Goal: Communication & Community: Participate in discussion

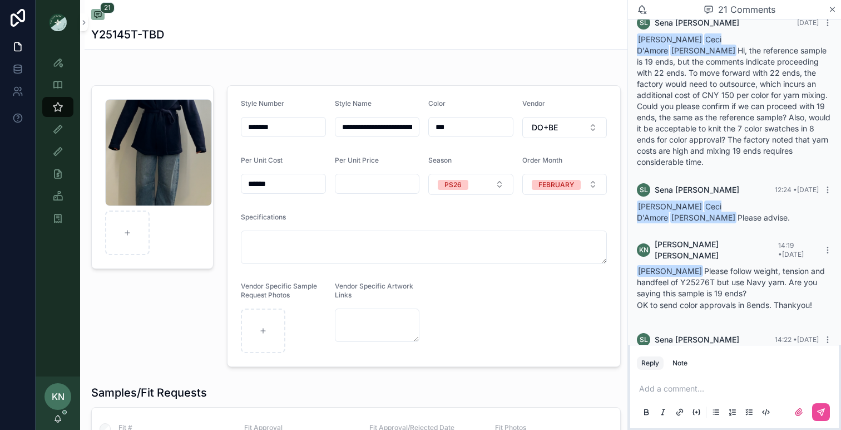
scroll to position [1196, 0]
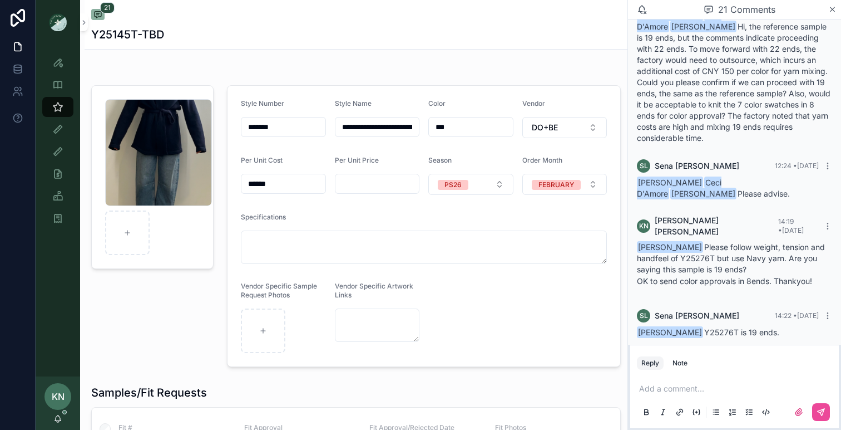
click at [59, 419] on icon "scrollable content" at bounding box center [57, 418] width 9 height 9
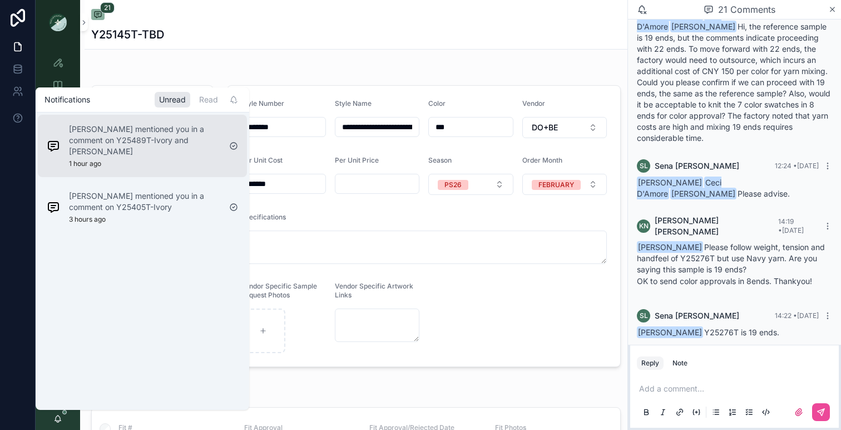
click at [140, 140] on p "[PERSON_NAME] mentioned you in a comment on Y25489T-Ivory and [PERSON_NAME]" at bounding box center [144, 140] width 151 height 33
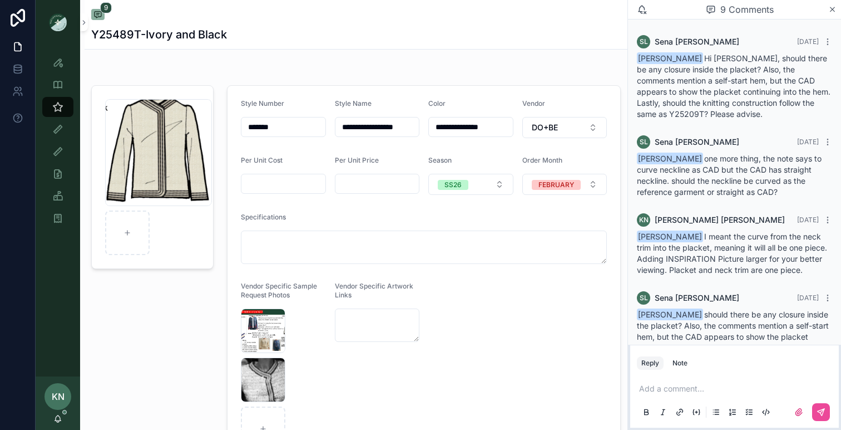
scroll to position [445, 0]
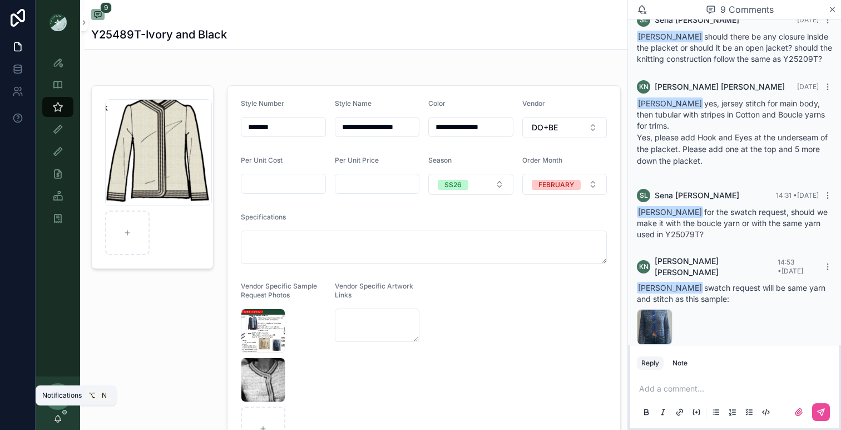
click at [60, 418] on icon "scrollable content" at bounding box center [57, 418] width 9 height 9
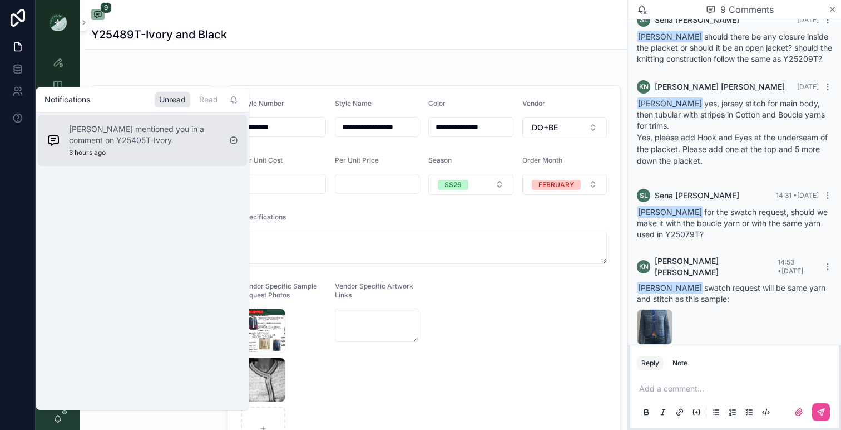
click at [173, 149] on div "[PERSON_NAME] mentioned you in a comment on Y25405T-Ivory 3 hours ago" at bounding box center [144, 140] width 151 height 33
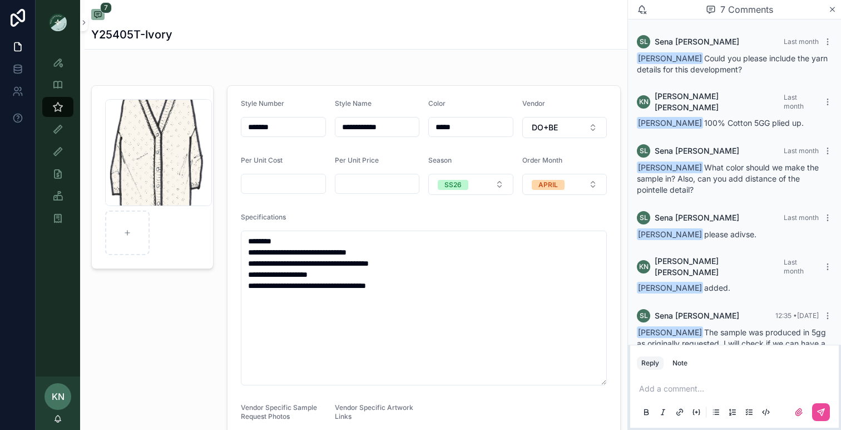
scroll to position [92, 0]
